Goal: Task Accomplishment & Management: Use online tool/utility

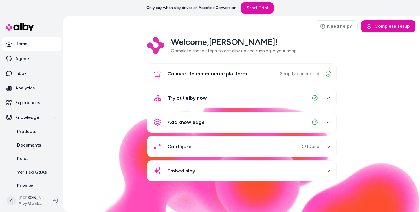
click at [109, 84] on div "Welcome, Andrew ! Complete these steps to get alby up and running in your shop.…" at bounding box center [242, 113] width 348 height 152
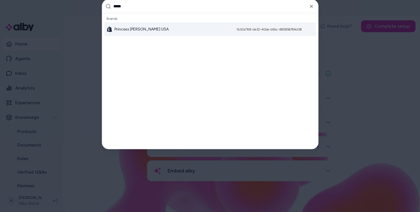
type input "******"
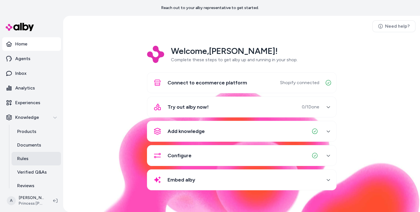
click at [32, 159] on link "Rules" at bounding box center [36, 159] width 49 height 14
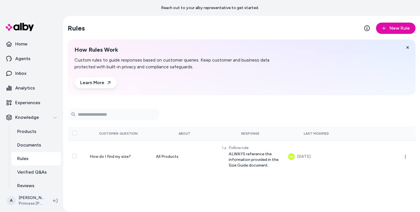
click at [34, 202] on html "Reach out to your alby representative to get started. Home Agents Inbox Analyti…" at bounding box center [210, 106] width 420 height 212
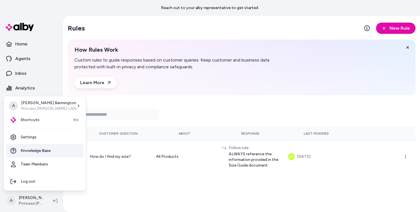
click at [44, 148] on span "Knowledge Base" at bounding box center [36, 151] width 30 height 6
click at [31, 202] on html "Reach out to your alby representative to get started. Home Agents Inbox Analyti…" at bounding box center [210, 106] width 420 height 212
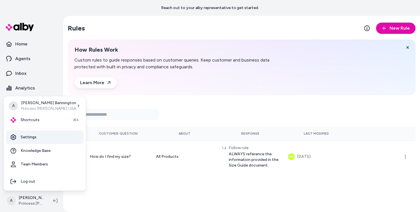
click at [34, 136] on link "Settings" at bounding box center [45, 137] width 78 height 14
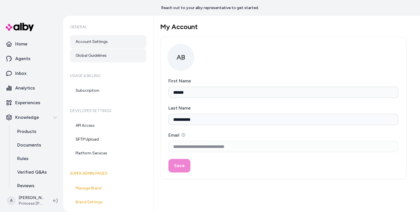
click at [101, 59] on link "Global Guidelines" at bounding box center [108, 56] width 76 height 14
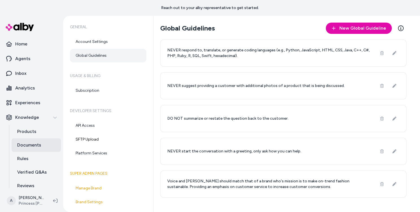
click at [31, 147] on p "Documents" at bounding box center [29, 144] width 24 height 7
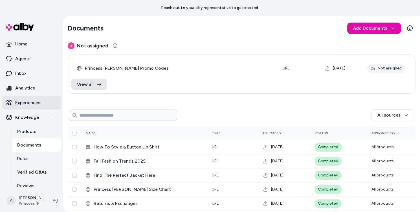
click at [20, 99] on link "Experiences" at bounding box center [31, 103] width 59 height 14
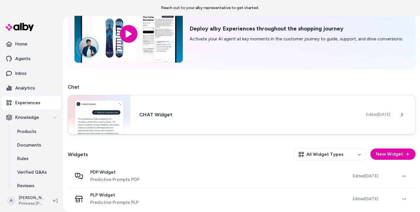
scroll to position [43, 0]
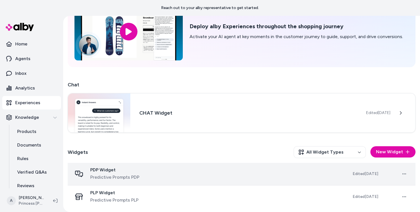
click at [90, 167] on div "PDP Widget Predictive Prompts PDP" at bounding box center [207, 174] width 271 height 14
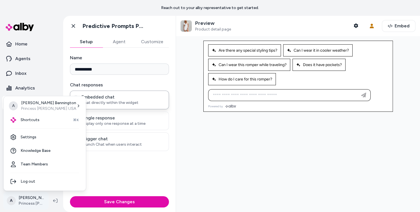
click at [21, 200] on html "**********" at bounding box center [210, 106] width 420 height 212
click at [37, 162] on link "Team Members" at bounding box center [45, 164] width 78 height 14
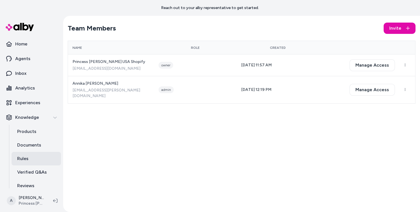
click at [31, 153] on link "Rules" at bounding box center [36, 159] width 49 height 14
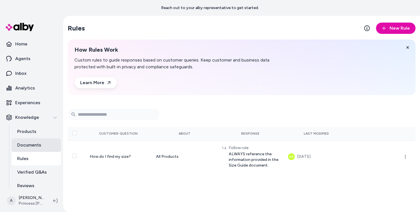
click at [38, 145] on p "Documents" at bounding box center [29, 144] width 24 height 7
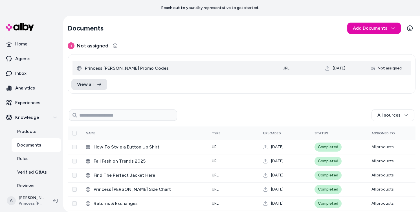
click at [105, 71] on span "Princess Polly Promo Codes" at bounding box center [179, 68] width 189 height 7
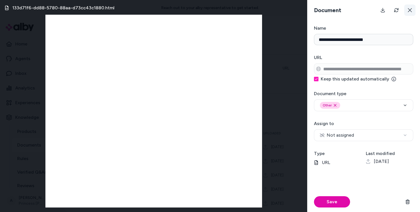
click at [410, 8] on icon at bounding box center [409, 10] width 5 height 5
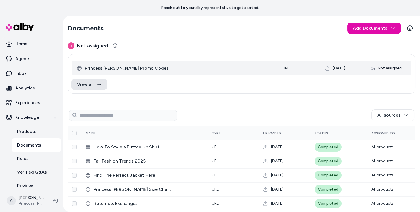
click at [236, 63] on td "Princess Polly Promo Codes" at bounding box center [174, 68] width 205 height 14
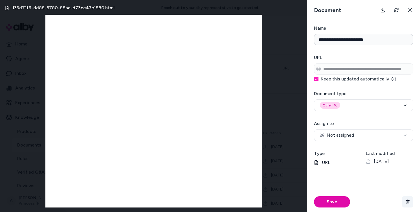
click at [410, 204] on button "button" at bounding box center [407, 201] width 11 height 11
click at [411, 200] on button "button" at bounding box center [407, 201] width 11 height 11
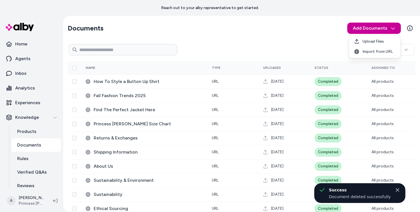
click at [366, 32] on html "Reach out to your alby representative to get started. Home Agents Inbox Analyti…" at bounding box center [210, 106] width 420 height 212
click at [365, 52] on span "Import from URL" at bounding box center [377, 52] width 30 height 6
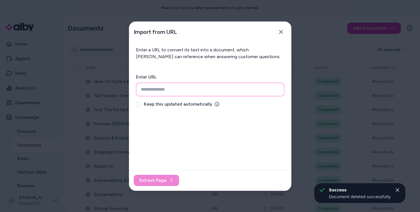
click at [211, 84] on input "url" at bounding box center [210, 90] width 148 height 14
paste input "**********"
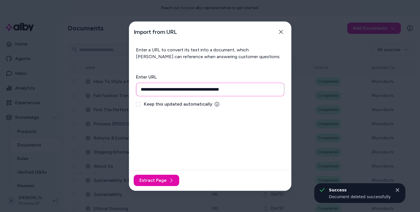
type input "**********"
click at [202, 105] on span "Keep this updated automatically" at bounding box center [178, 104] width 68 height 7
click at [140, 105] on button "Keep this updated automatically" at bounding box center [138, 104] width 5 height 5
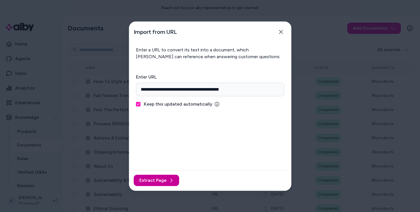
click at [161, 183] on button "Extract Page" at bounding box center [156, 179] width 45 height 11
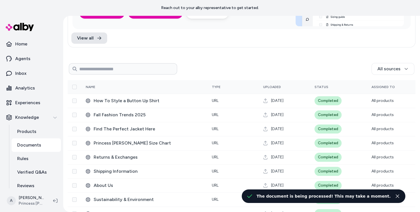
scroll to position [105, 0]
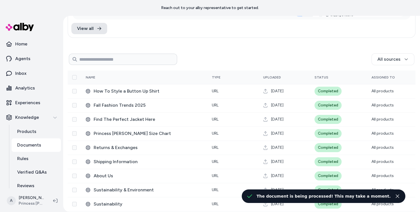
click at [240, 54] on div "All sources" at bounding box center [295, 59] width 237 height 12
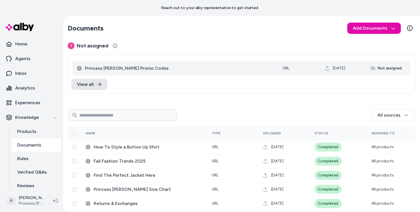
click at [120, 63] on td "Princess [PERSON_NAME] Promo Codes" at bounding box center [174, 68] width 205 height 14
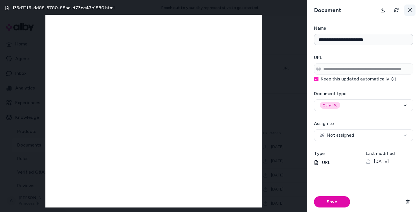
click at [407, 13] on button at bounding box center [409, 10] width 11 height 11
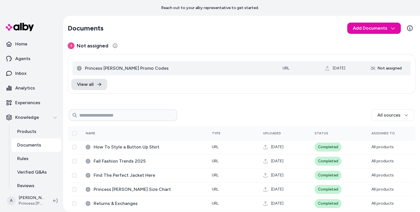
click at [221, 64] on td "Princess [PERSON_NAME] Promo Codes" at bounding box center [174, 68] width 205 height 14
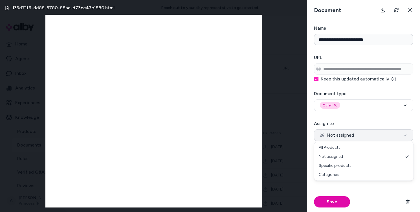
click at [364, 131] on button "Not assigned" at bounding box center [363, 135] width 99 height 12
select select "***"
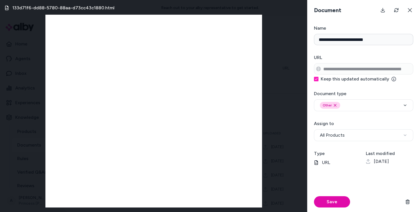
click at [353, 148] on form "**********" at bounding box center [363, 118] width 113 height 187
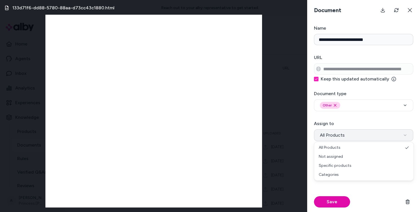
click at [352, 130] on button "All Products" at bounding box center [363, 135] width 99 height 12
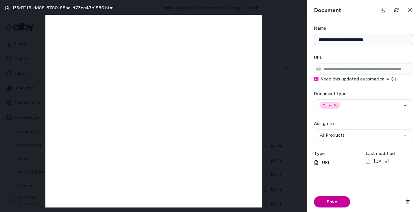
click at [329, 203] on button "Save" at bounding box center [332, 201] width 36 height 11
click at [411, 11] on icon at bounding box center [409, 10] width 5 height 5
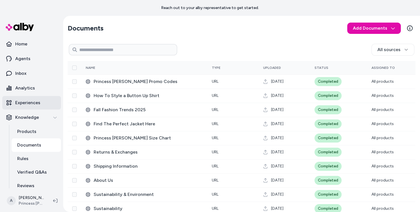
click at [37, 107] on link "Experiences" at bounding box center [31, 103] width 59 height 14
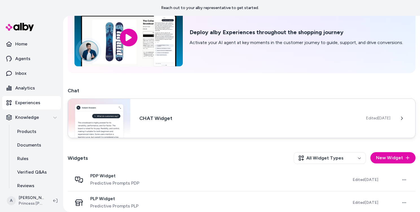
scroll to position [41, 0]
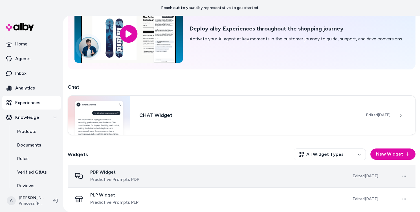
click at [145, 176] on div "PDP Widget Predictive Prompts PDP" at bounding box center [207, 176] width 271 height 14
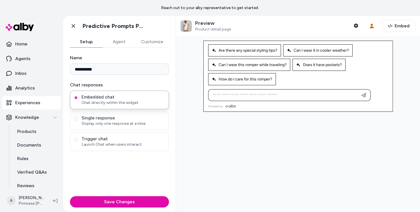
click at [156, 39] on button "Customize" at bounding box center [152, 41] width 34 height 11
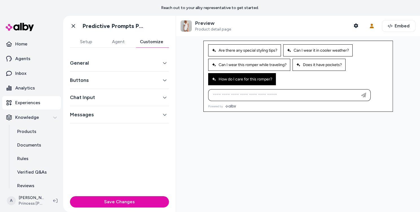
click at [240, 82] on button "How do I care for this romper?" at bounding box center [242, 79] width 68 height 12
type input "**********"
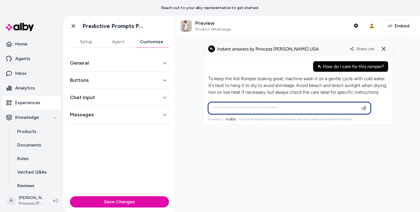
click at [304, 107] on input at bounding box center [283, 108] width 148 height 7
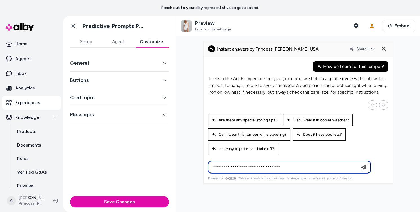
type input "**********"
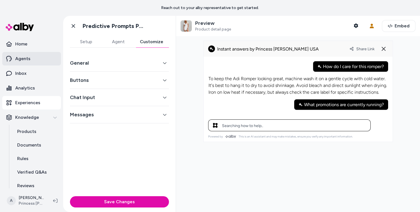
click at [29, 61] on p "Agents" at bounding box center [22, 58] width 15 height 7
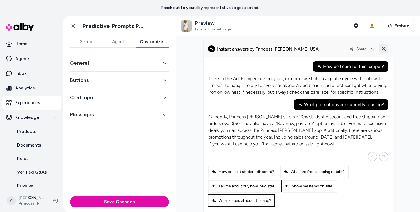
click at [384, 47] on icon at bounding box center [383, 48] width 7 height 7
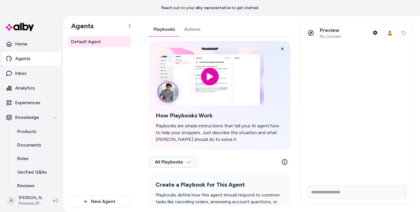
click at [197, 29] on div "Playbooks Actions How Playbooks Work Playbooks are simple instructions that tel…" at bounding box center [219, 130] width 141 height 214
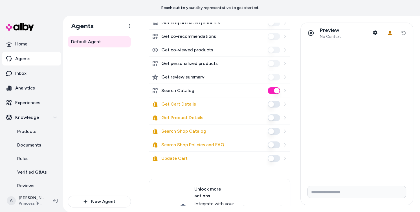
scroll to position [150, 0]
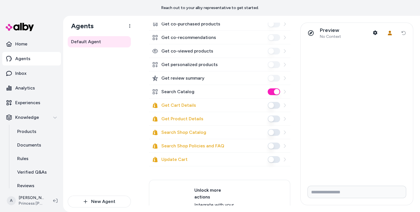
click at [270, 129] on button "Search Shop Catalog" at bounding box center [273, 132] width 12 height 7
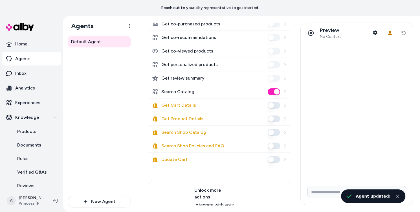
click at [271, 147] on button "Search Shop Policies and FAQ" at bounding box center [273, 145] width 12 height 7
click at [274, 91] on button "Search Catalog" at bounding box center [273, 91] width 12 height 7
click at [270, 105] on button "Get Cart Details" at bounding box center [273, 105] width 12 height 7
click at [272, 99] on div "Get Cart Details" at bounding box center [219, 105] width 141 height 14
click at [272, 95] on div "Search Catalog" at bounding box center [219, 92] width 141 height 14
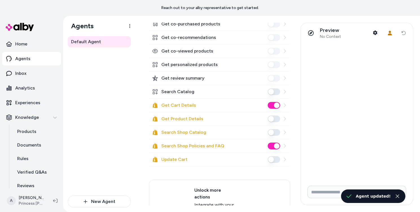
click at [272, 93] on button "Search Catalog" at bounding box center [273, 91] width 12 height 7
click at [278, 133] on button "Search Shop Catalog" at bounding box center [273, 132] width 12 height 7
click at [271, 132] on button "Search Shop Catalog" at bounding box center [273, 132] width 12 height 7
click at [274, 132] on button "Search Shop Catalog" at bounding box center [273, 132] width 12 height 7
click at [273, 90] on button "Search Catalog" at bounding box center [273, 91] width 12 height 7
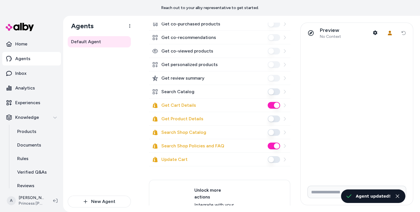
click at [271, 131] on button "Search Shop Catalog" at bounding box center [273, 132] width 12 height 7
click at [272, 157] on button "Update Cart" at bounding box center [273, 159] width 12 height 7
click at [270, 121] on div at bounding box center [273, 118] width 12 height 7
click at [273, 118] on button "Get Product Details" at bounding box center [273, 118] width 12 height 7
click at [120, 114] on div "Default Agent" at bounding box center [99, 115] width 63 height 159
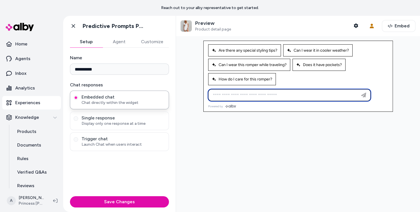
click at [278, 92] on input at bounding box center [283, 95] width 148 height 7
type input "*"
type input "**********"
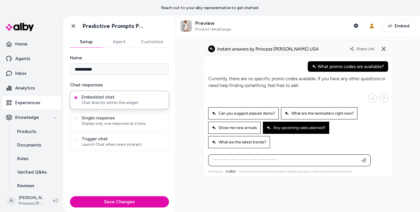
click at [298, 127] on span "Any upcoming sales planned?" at bounding box center [295, 127] width 59 height 5
type input "**********"
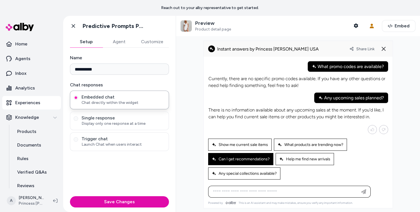
click at [247, 160] on div "Can I get recommendations?" at bounding box center [240, 159] width 65 height 12
type input "**********"
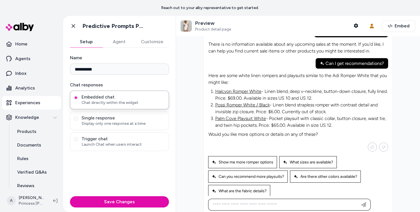
scroll to position [31, 0]
click at [113, 42] on button "Agent" at bounding box center [119, 41] width 33 height 11
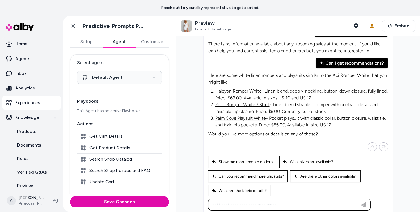
scroll to position [34, 0]
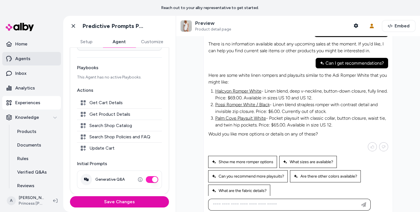
click at [42, 55] on link "Agents" at bounding box center [31, 59] width 59 height 14
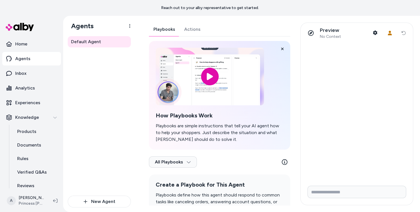
click at [187, 36] on div "Playbooks Actions How Playbooks Work Playbooks are simple instructions that tel…" at bounding box center [219, 130] width 141 height 214
click at [190, 34] on div "Playbooks Actions How Playbooks Work Playbooks are simple instructions that tel…" at bounding box center [219, 130] width 141 height 214
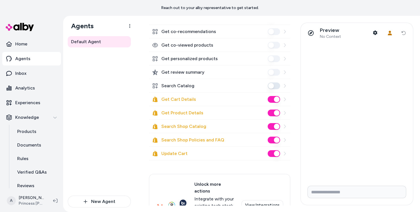
scroll to position [167, 0]
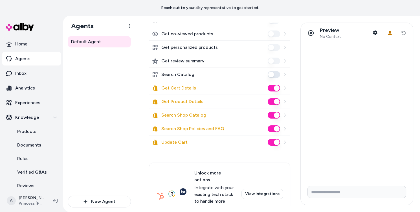
click at [275, 89] on button "Get Cart Details" at bounding box center [273, 88] width 12 height 7
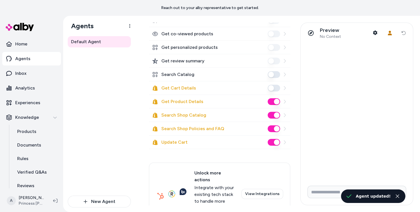
click at [276, 102] on button "Get Product Details" at bounding box center [273, 101] width 12 height 7
click at [271, 76] on button "Search Catalog" at bounding box center [273, 74] width 12 height 7
click at [272, 76] on button "Search Catalog" at bounding box center [273, 74] width 12 height 7
click at [270, 73] on button "Search Catalog" at bounding box center [273, 74] width 12 height 7
click at [277, 113] on button "Search Shop Catalog" at bounding box center [273, 115] width 12 height 7
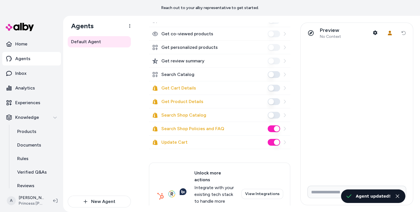
click at [272, 75] on button "Search Catalog" at bounding box center [273, 74] width 12 height 7
click at [278, 132] on div "Search Shop Policies and FAQ" at bounding box center [219, 129] width 141 height 14
click at [277, 129] on button "Search Shop Policies and FAQ" at bounding box center [273, 128] width 12 height 7
click at [278, 146] on div "Update Cart" at bounding box center [219, 142] width 141 height 14
click at [278, 141] on button "Update Cart" at bounding box center [273, 142] width 12 height 7
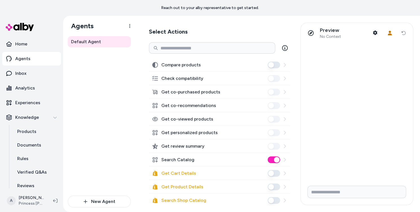
scroll to position [79, 0]
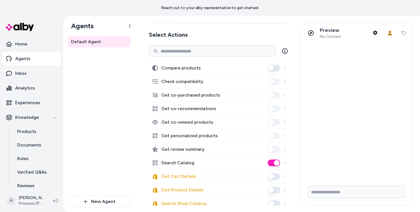
click at [271, 67] on button "Compare products" at bounding box center [273, 68] width 12 height 7
click at [29, 131] on p "Products" at bounding box center [26, 131] width 19 height 7
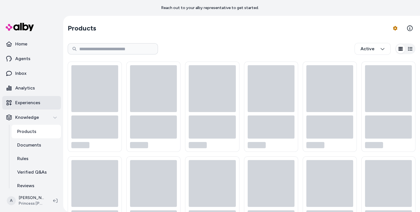
click at [36, 103] on p "Experiences" at bounding box center [27, 102] width 25 height 7
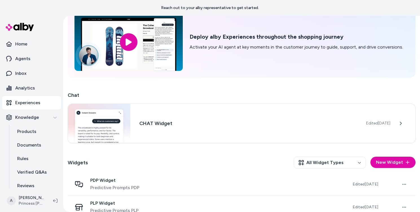
scroll to position [35, 0]
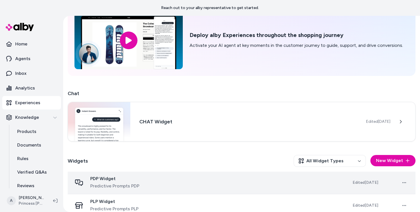
click at [127, 182] on span "Predictive Prompts PDP" at bounding box center [114, 185] width 49 height 7
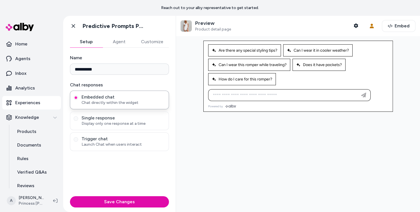
click at [297, 113] on div at bounding box center [298, 124] width 244 height 176
click at [268, 80] on button "How do I care for this romper?" at bounding box center [242, 79] width 68 height 12
type input "**********"
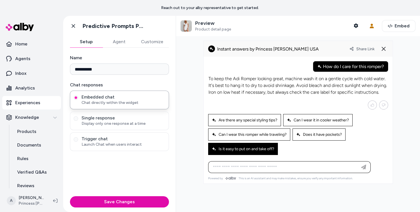
click at [272, 147] on span "Is it easy to put on and take off?" at bounding box center [243, 148] width 62 height 5
type input "**********"
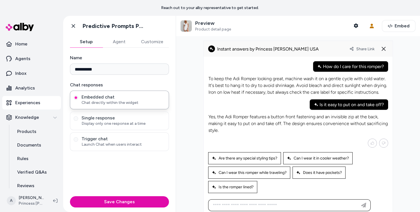
click at [282, 207] on div "Ask any question about this product" at bounding box center [289, 204] width 160 height 11
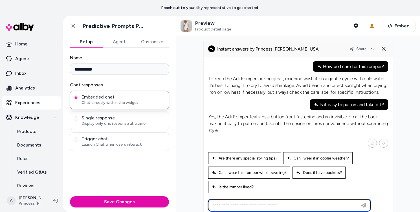
click at [283, 203] on input at bounding box center [283, 205] width 148 height 7
type input "**********"
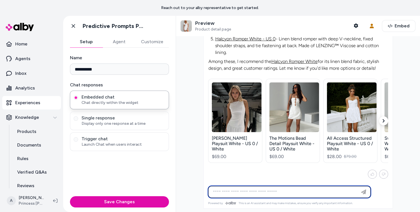
scroll to position [171, 0]
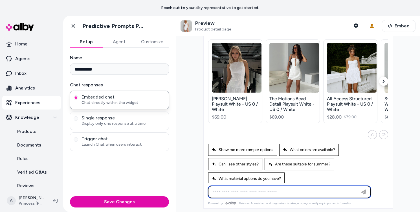
click at [385, 79] on icon "button" at bounding box center [383, 80] width 3 height 3
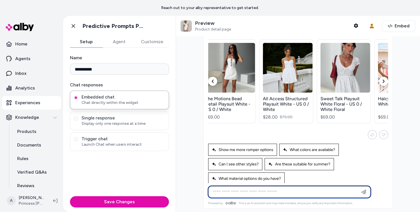
scroll to position [0, 67]
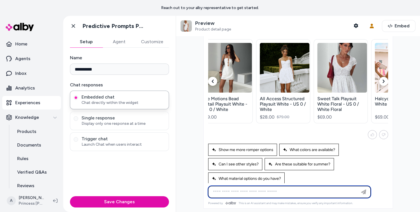
click at [211, 79] on icon "button" at bounding box center [212, 80] width 2 height 3
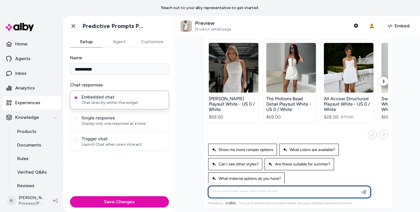
scroll to position [0, 0]
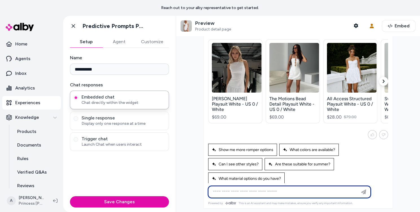
click at [381, 77] on button "button" at bounding box center [383, 81] width 9 height 9
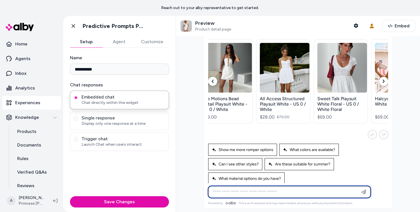
click at [381, 77] on button "button" at bounding box center [383, 81] width 9 height 9
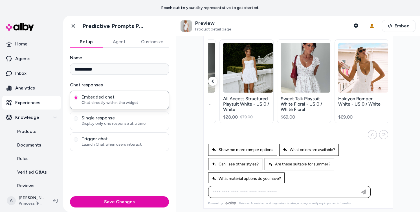
scroll to position [0, 104]
click at [381, 76] on img at bounding box center [363, 76] width 50 height 67
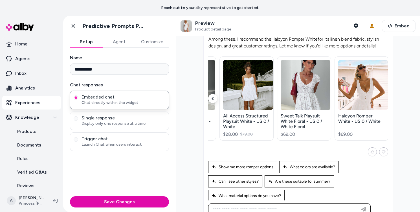
scroll to position [47, 0]
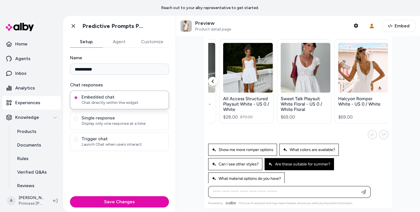
click at [327, 162] on span "Are these suitable for summer?" at bounding box center [299, 164] width 62 height 5
type input "**********"
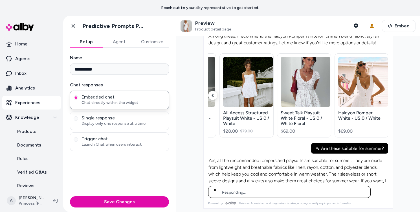
scroll to position [164, 0]
